Goal: Find specific page/section: Find specific page/section

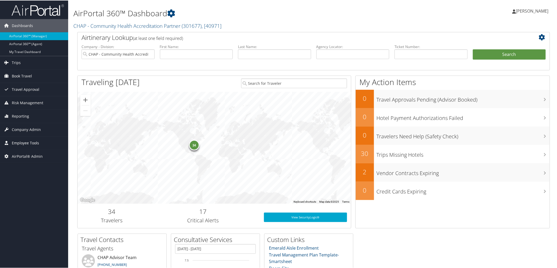
click at [30, 144] on span "Employee Tools" at bounding box center [25, 142] width 27 height 13
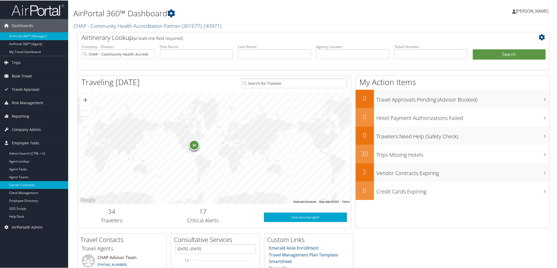
click at [24, 185] on link "Carrier Contracts" at bounding box center [34, 184] width 68 height 8
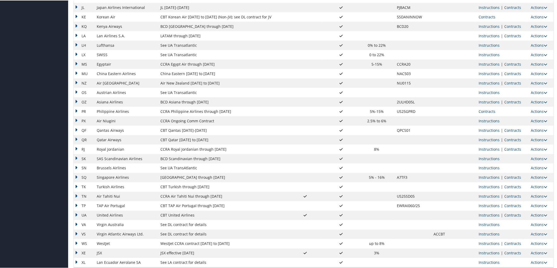
scroll to position [345, 0]
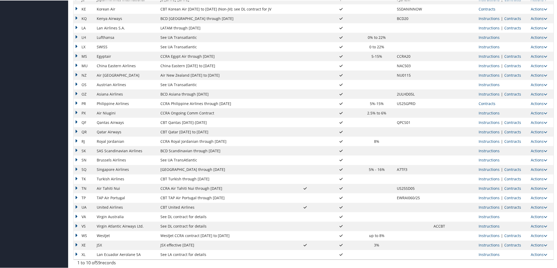
click at [512, 205] on link "Contracts" at bounding box center [512, 206] width 17 height 5
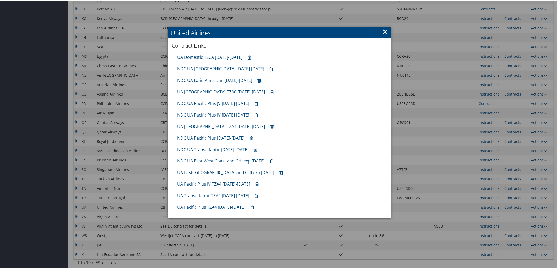
click at [214, 171] on link "UA East-[GEOGRAPHIC_DATA] and CHI exp [DATE]" at bounding box center [225, 172] width 97 height 6
